Goal: Task Accomplishment & Management: Manage account settings

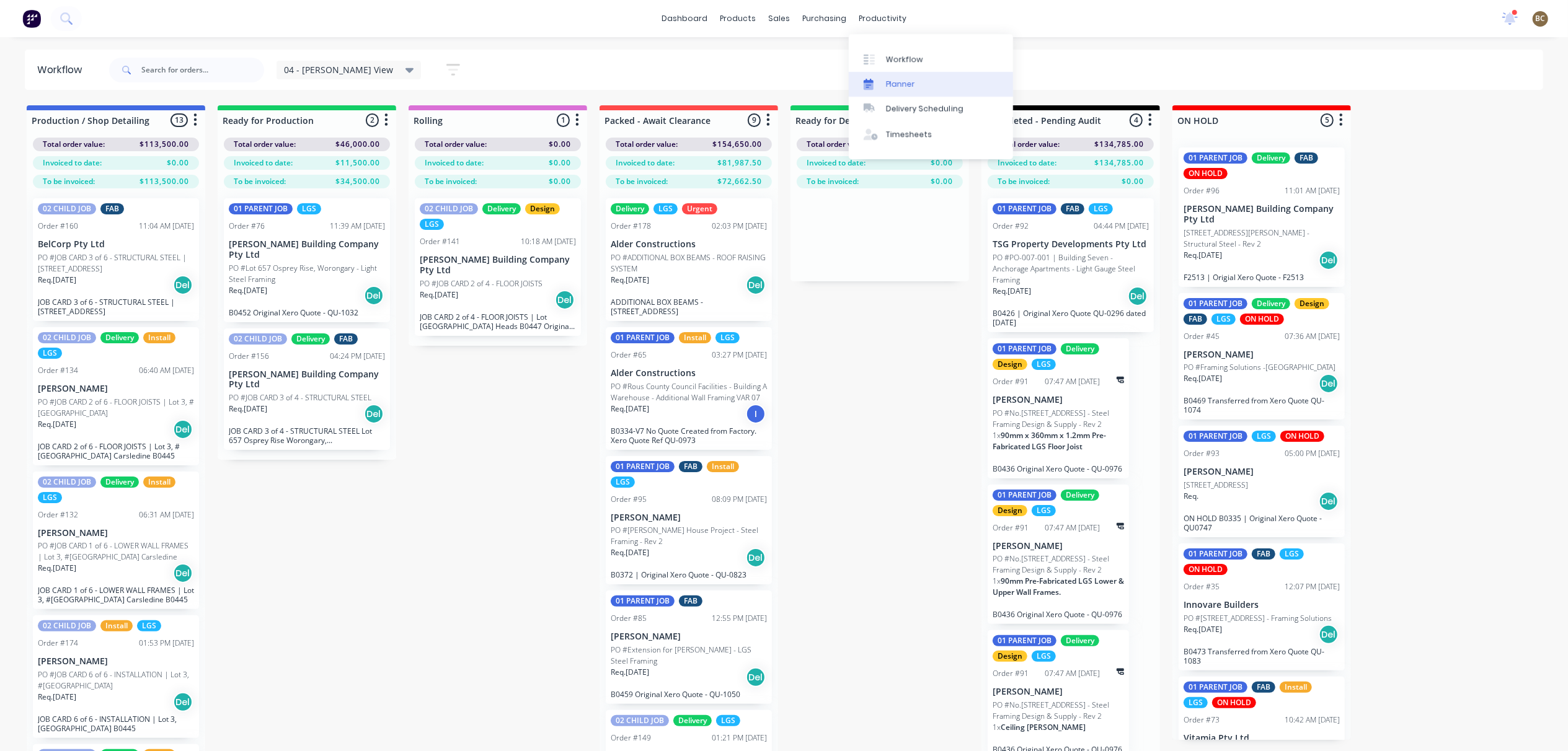
click at [866, 79] on icon at bounding box center [869, 84] width 10 height 11
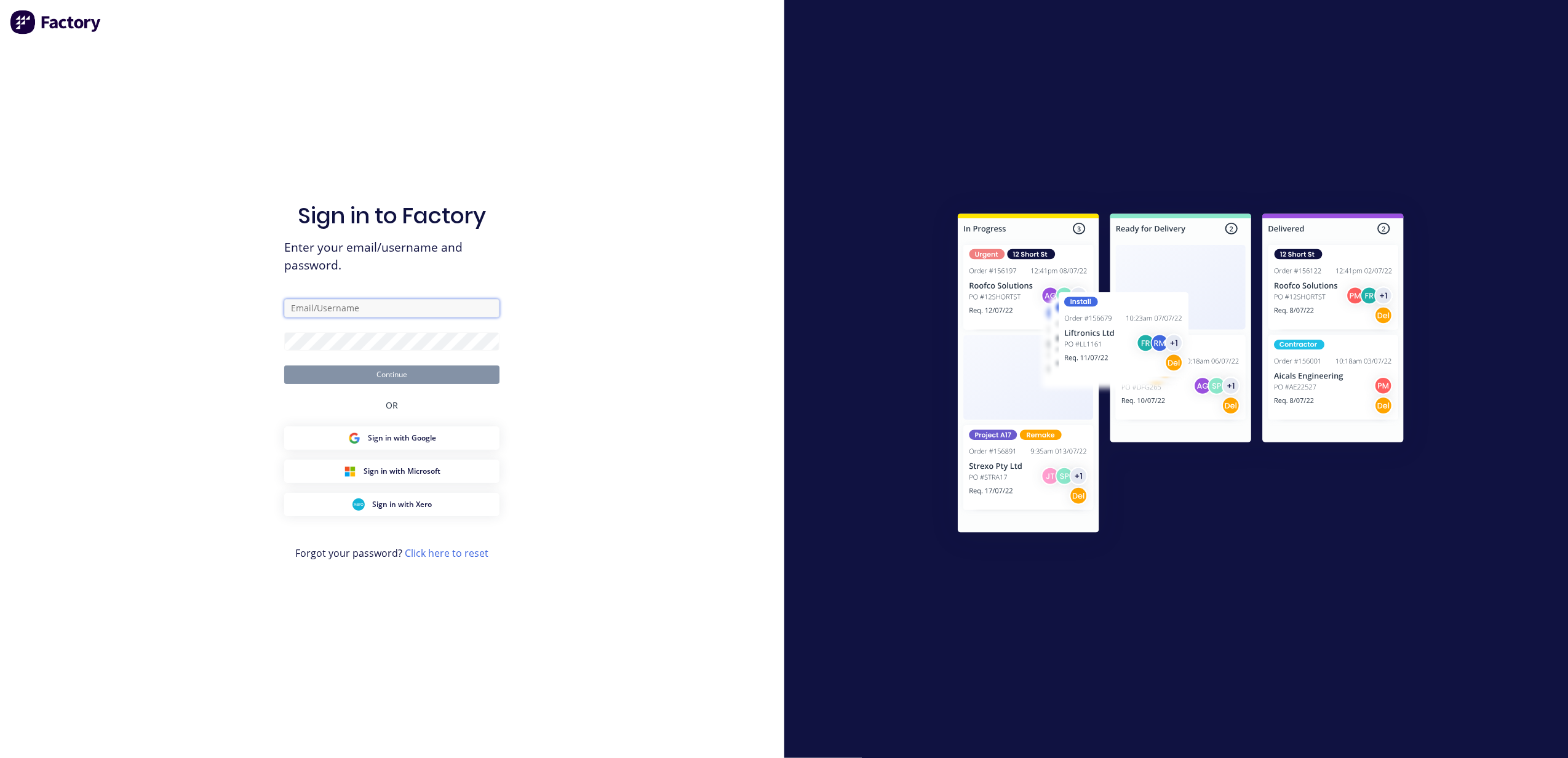
type input "[PERSON_NAME][EMAIL_ADDRESS][DOMAIN_NAME]"
click at [465, 372] on button "Continue" at bounding box center [391, 375] width 216 height 19
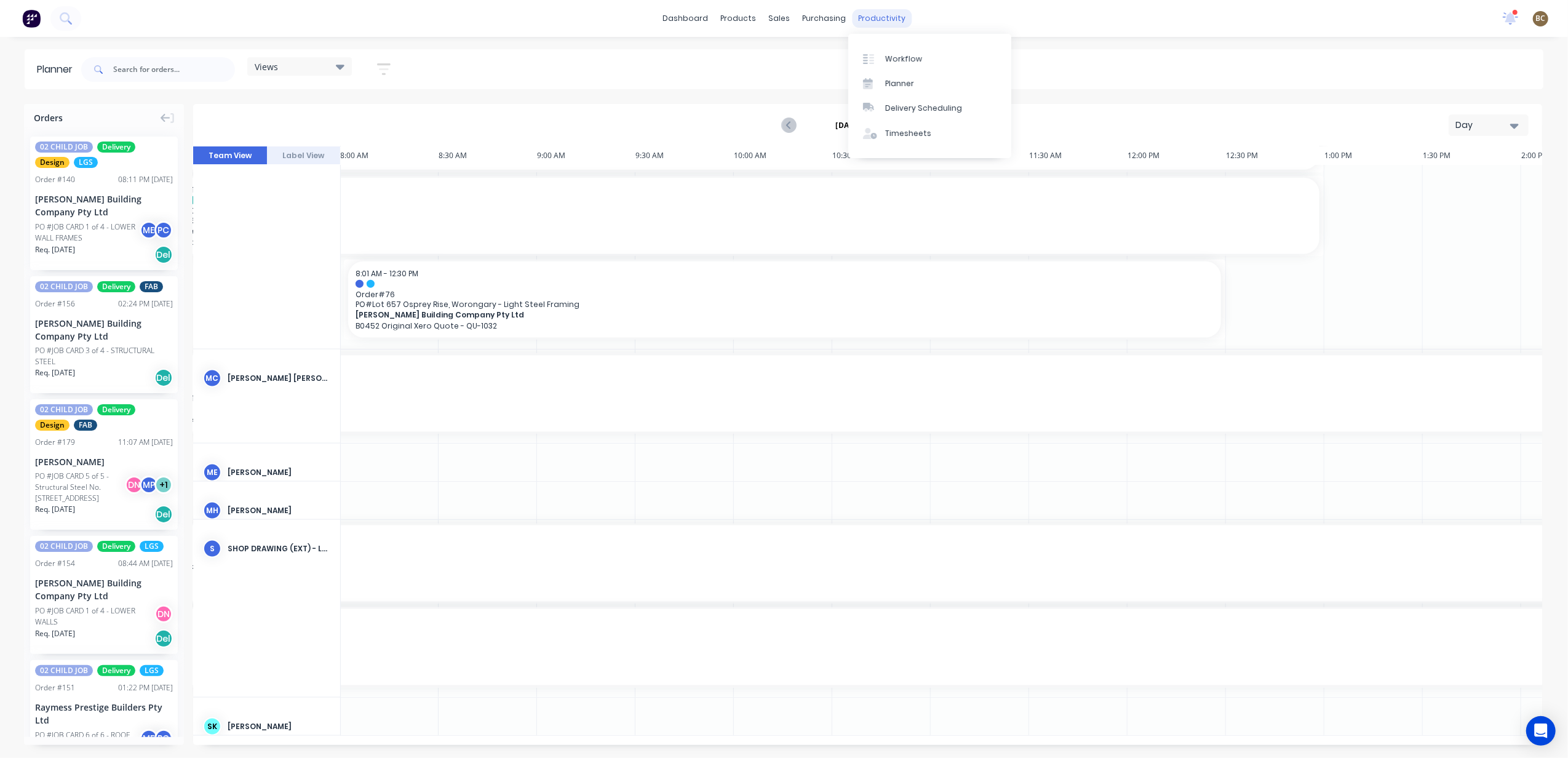
scroll to position [1609, 394]
